Goal: Check status

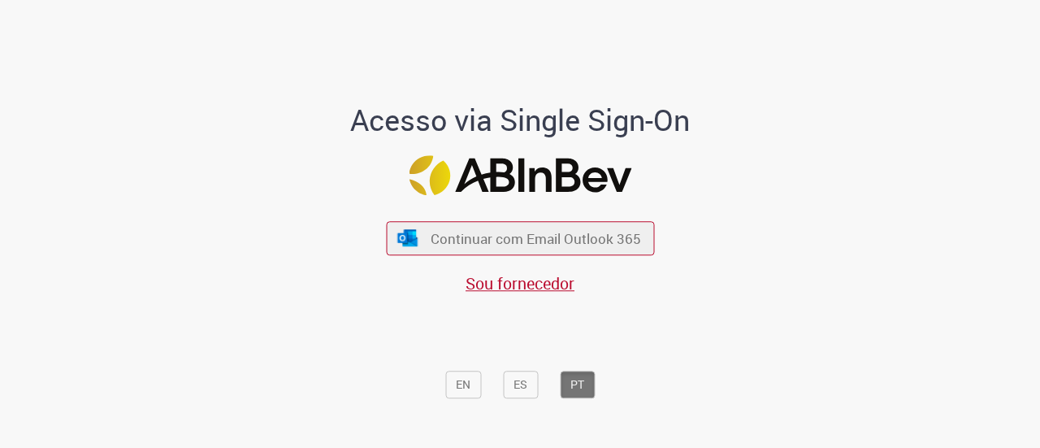
click at [484, 240] on span "Continuar com Email Outlook 365" at bounding box center [535, 238] width 210 height 19
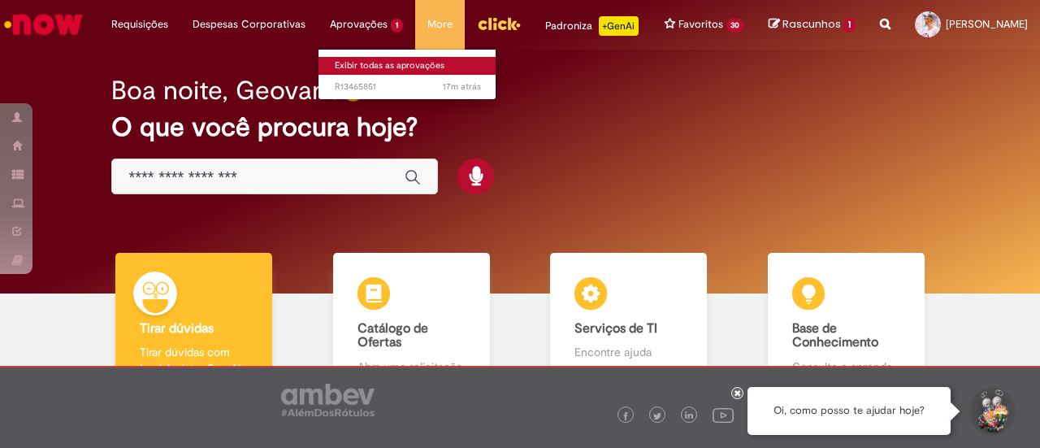
click at [383, 64] on link "Exibir todas as aprovações" at bounding box center [407, 66] width 179 height 18
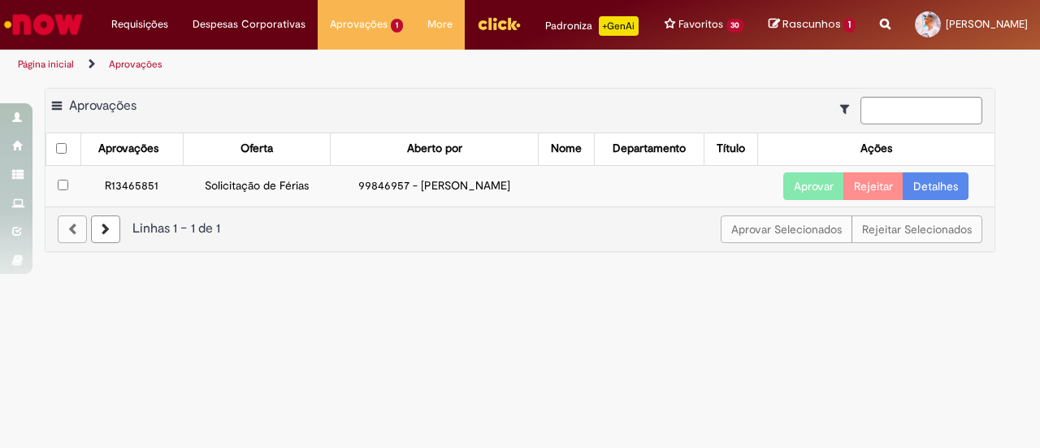
click at [239, 201] on td "Solicitação de Férias" at bounding box center [256, 185] width 147 height 41
click at [106, 190] on td "R13465851" at bounding box center [131, 185] width 102 height 41
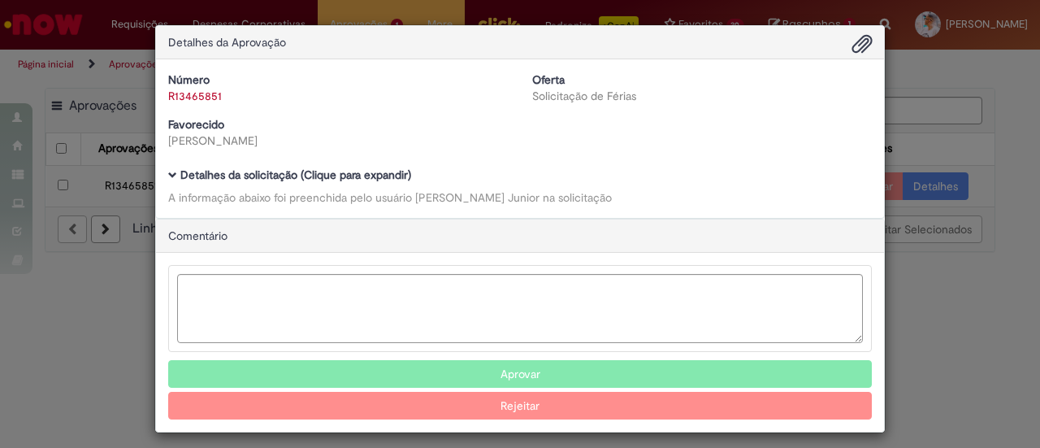
click at [208, 183] on div "Detalhes da solicitação (Clique para expandir) A informação abaixo foi preenchi…" at bounding box center [519, 187] width 703 height 37
click at [208, 178] on b "Detalhes da solicitação (Clique para expandir)" at bounding box center [295, 174] width 231 height 15
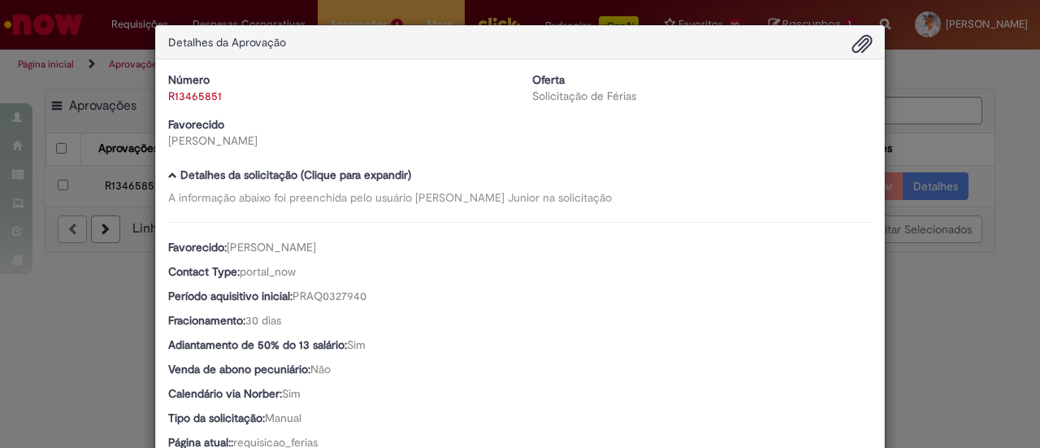
click at [898, 90] on div "Detalhes da Aprovação Número R13465851 Oferta Solicitação de Férias Favorecido …" at bounding box center [520, 224] width 1040 height 448
